Goal: Task Accomplishment & Management: Use online tool/utility

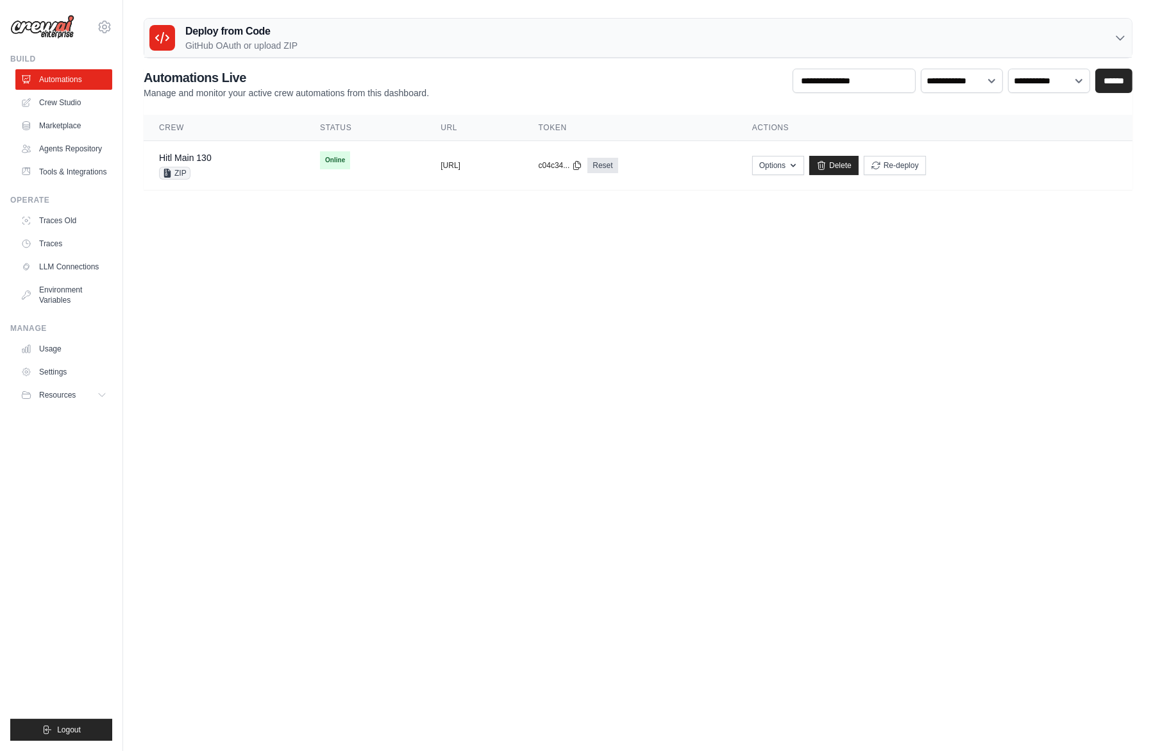
click at [293, 39] on p "GitHub OAuth or upload ZIP" at bounding box center [241, 45] width 112 height 13
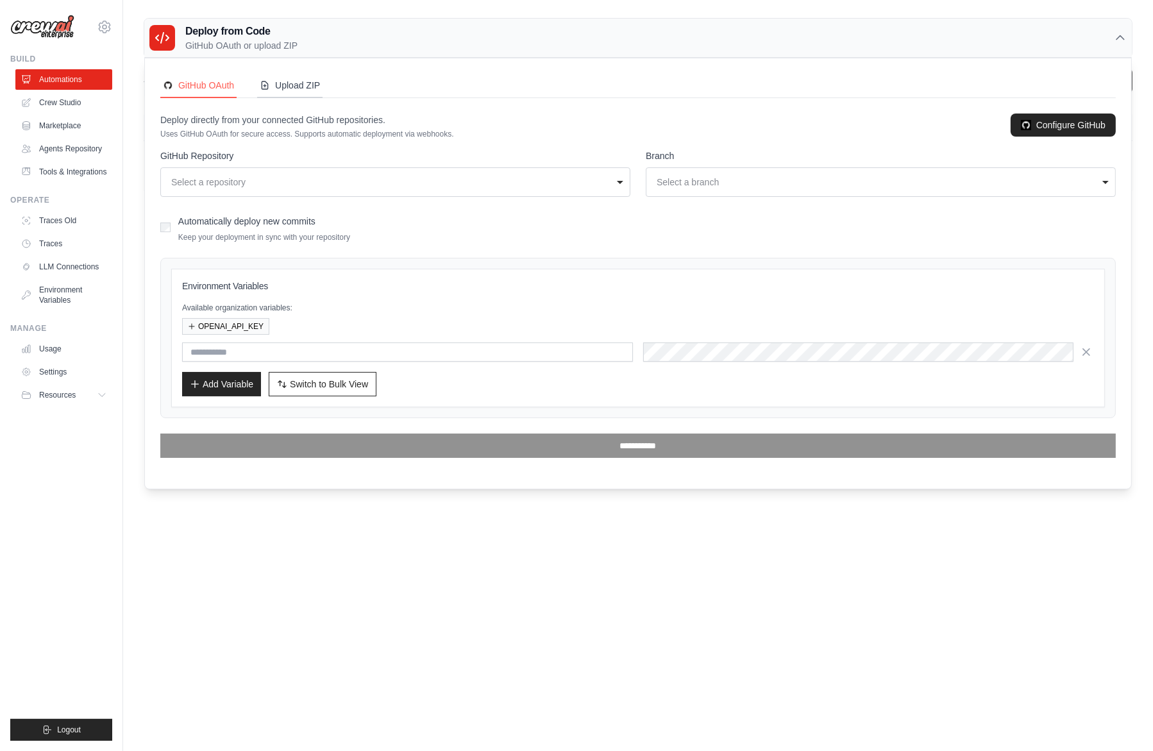
click at [317, 92] on button "Upload ZIP" at bounding box center [289, 86] width 65 height 24
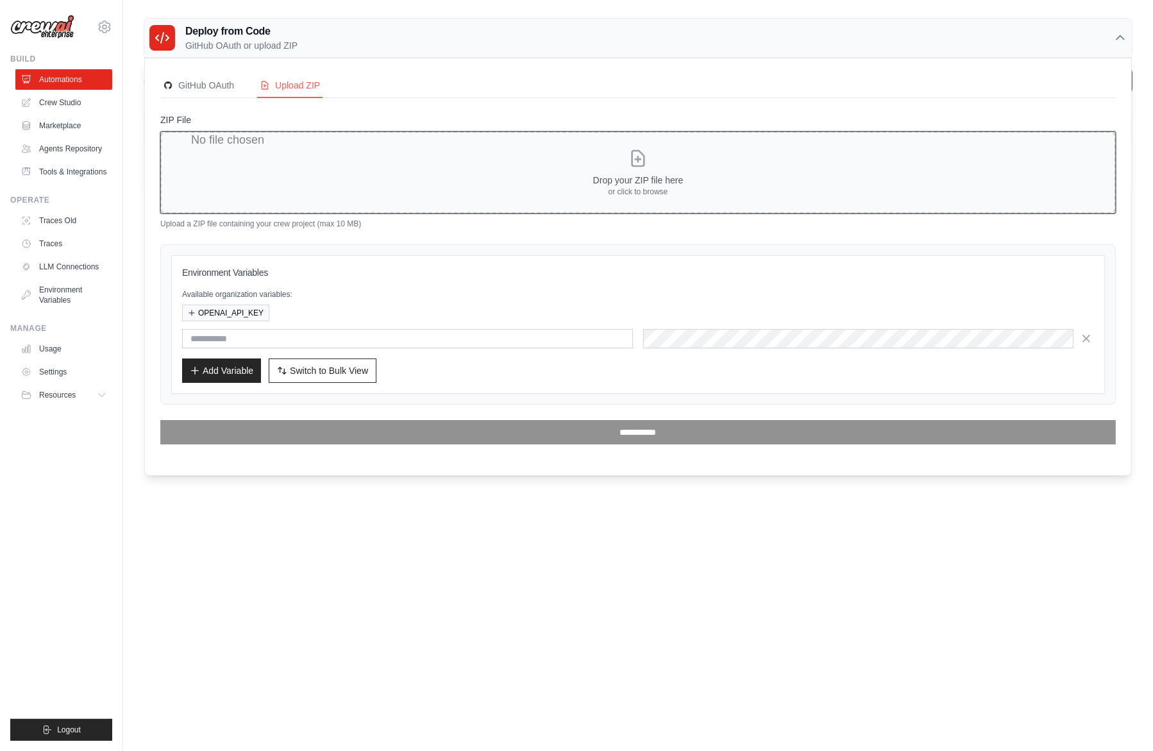
click at [653, 190] on input "ZIP File" at bounding box center [637, 172] width 955 height 82
type input "**********"
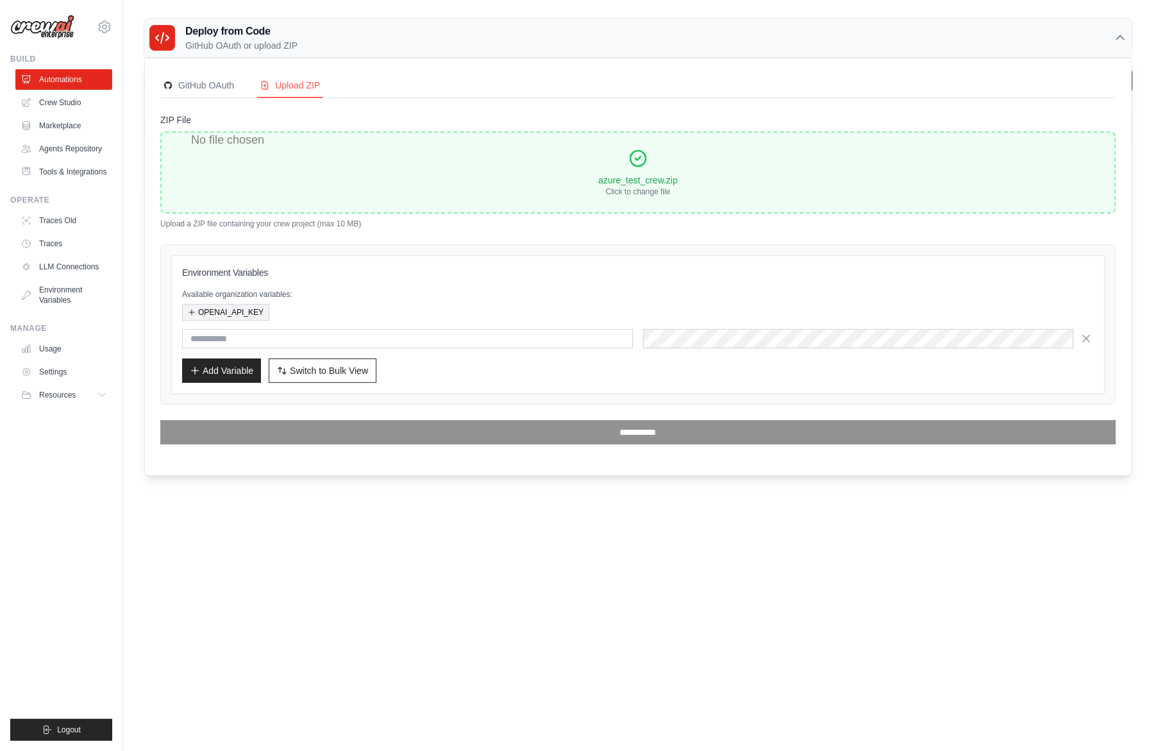
click at [256, 310] on button "OPENAI_API_KEY" at bounding box center [225, 312] width 87 height 17
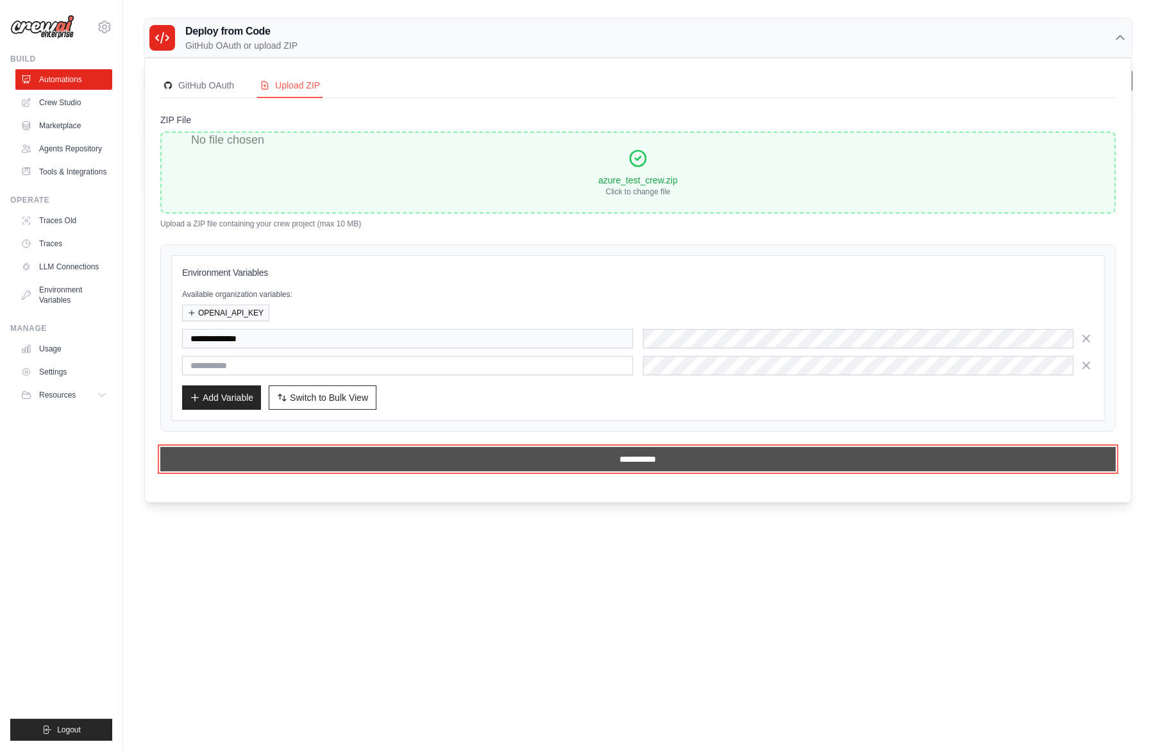
click at [485, 462] on input "**********" at bounding box center [637, 459] width 955 height 24
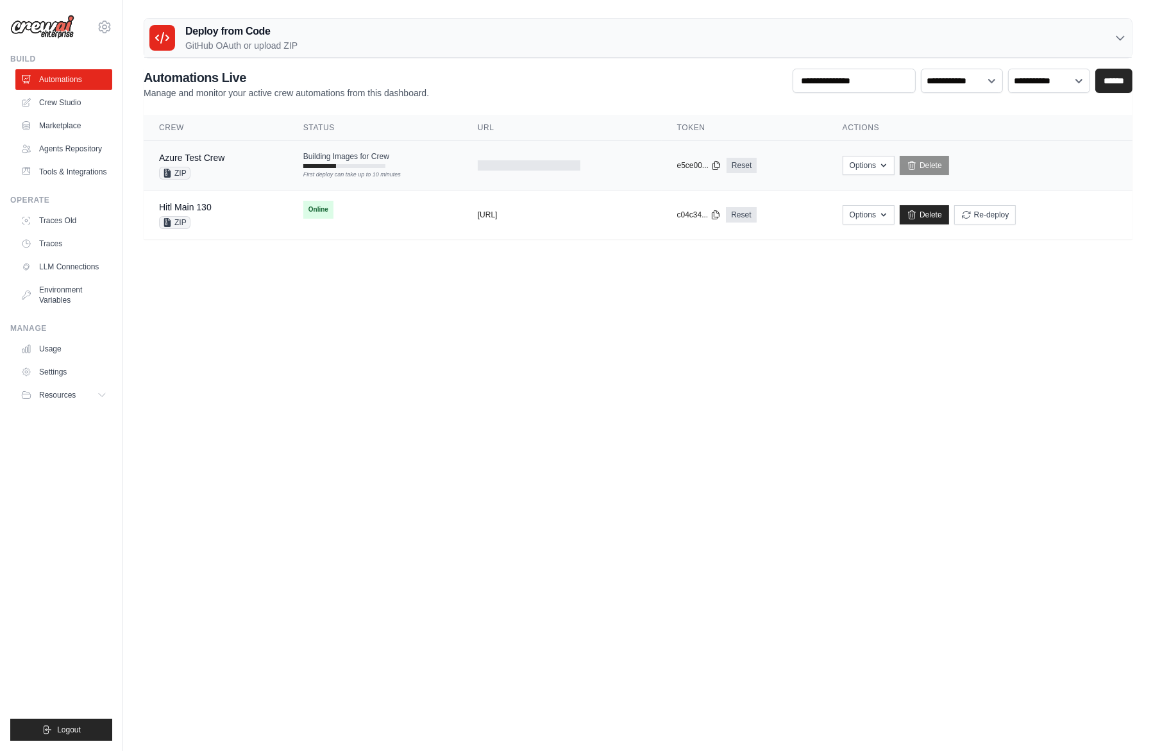
click at [390, 164] on td "Building Images for Crew First deploy can take up to 10 minutes" at bounding box center [375, 159] width 174 height 37
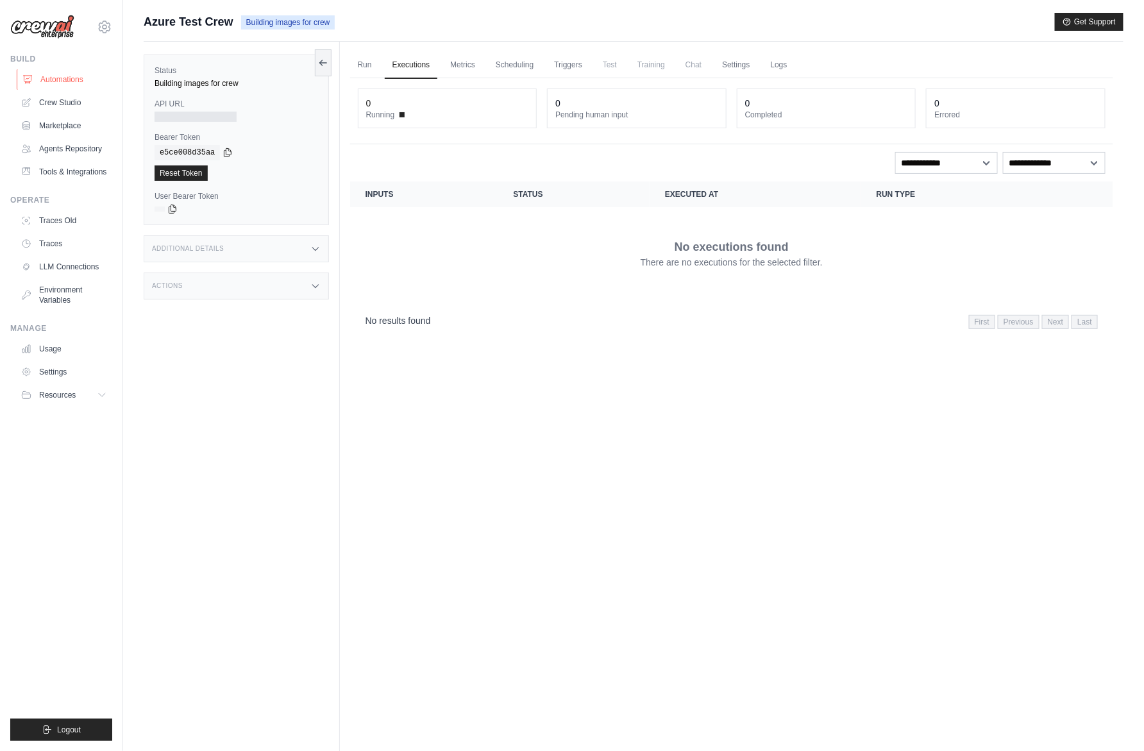
click at [67, 78] on link "Automations" at bounding box center [65, 79] width 97 height 21
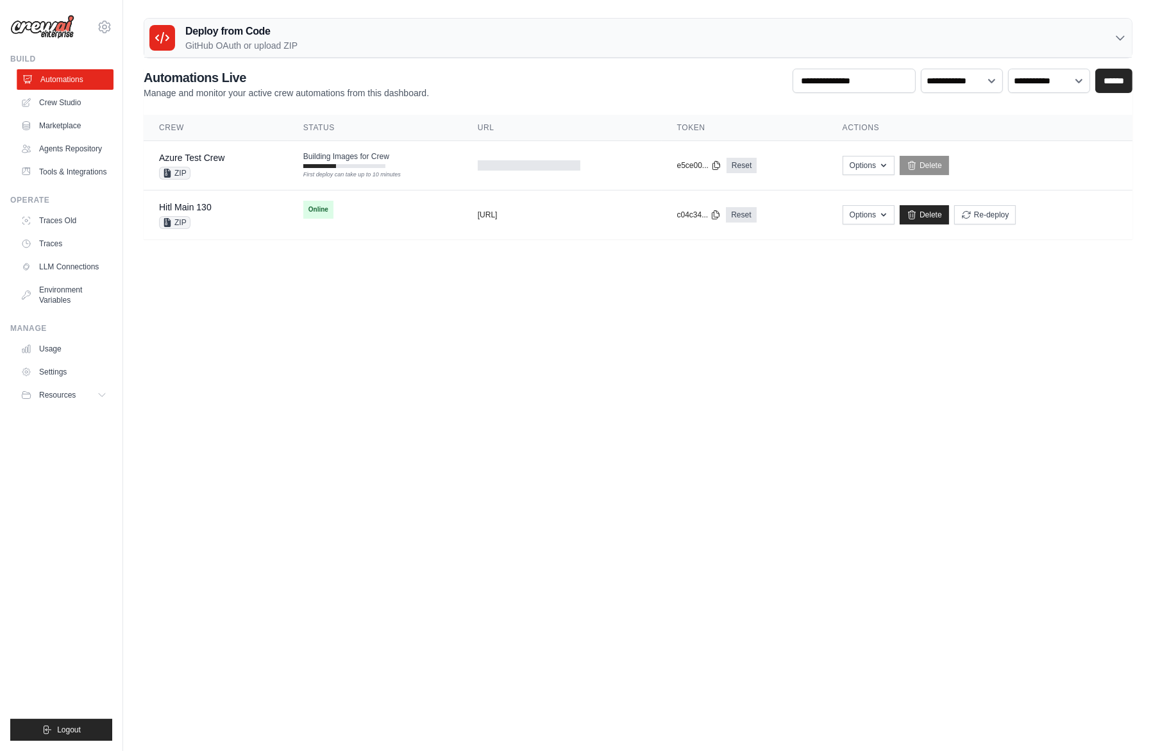
click at [72, 78] on link "Automations" at bounding box center [65, 79] width 97 height 21
click at [72, 78] on link "Automations" at bounding box center [63, 79] width 97 height 21
click at [575, 327] on body "joao.coimbra@crewai.com Organization from gui@crewai.com JR Org" at bounding box center [576, 375] width 1153 height 751
click at [555, 421] on body "joao.coimbra@crewai.com Organization from gui@crewai.com JR Org" at bounding box center [576, 375] width 1153 height 751
